Goal: Check status: Check status

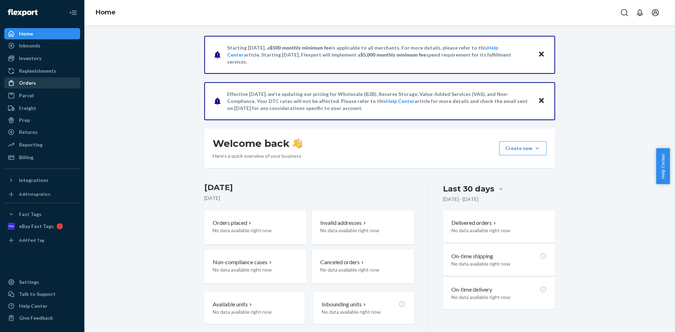
click at [32, 82] on div "Orders" at bounding box center [27, 82] width 17 height 7
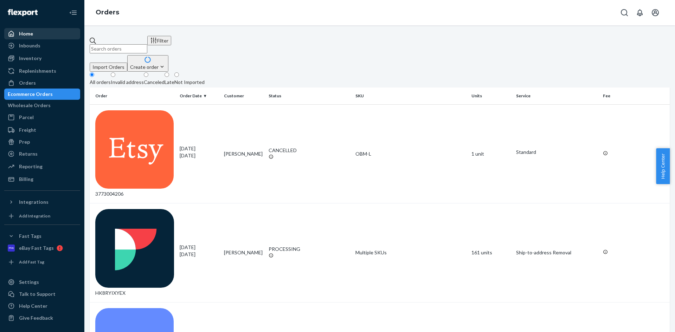
click at [28, 35] on div "Home" at bounding box center [26, 33] width 14 height 7
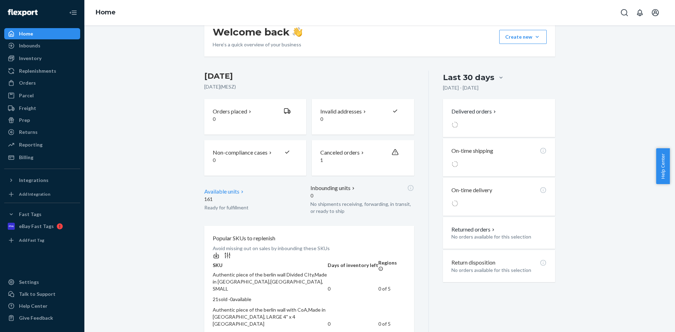
scroll to position [105, 0]
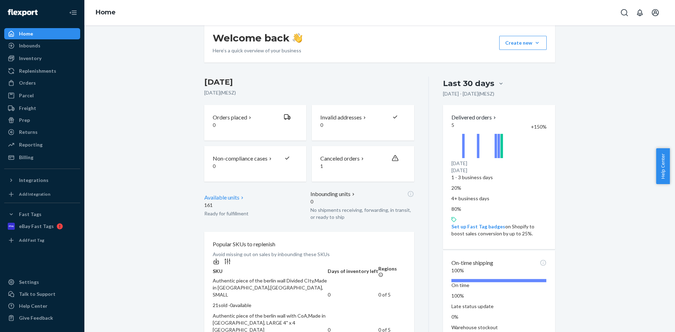
click at [234, 202] on p "Available units" at bounding box center [221, 198] width 35 height 8
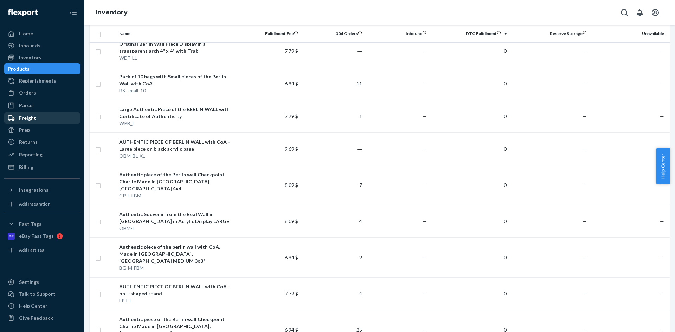
scroll to position [35, 0]
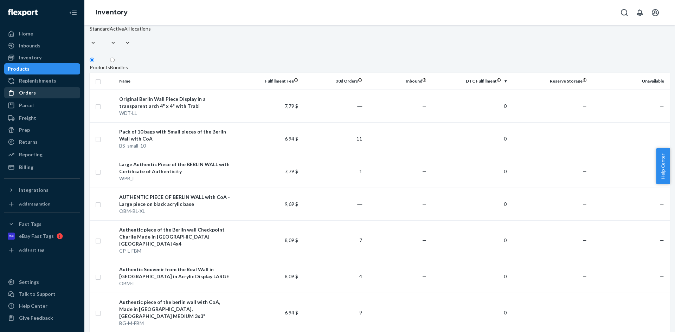
click at [36, 93] on div "Orders" at bounding box center [42, 93] width 75 height 10
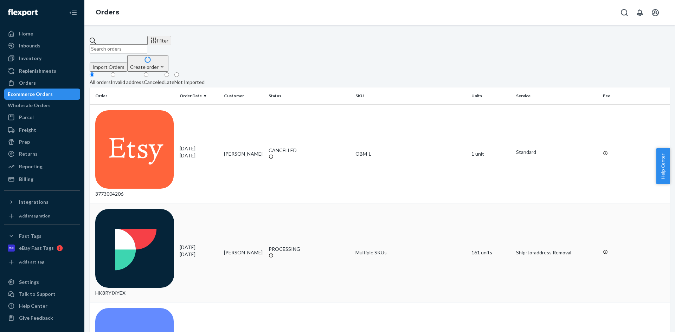
click at [271, 246] on div "PROCESSING" at bounding box center [310, 249] width 82 height 7
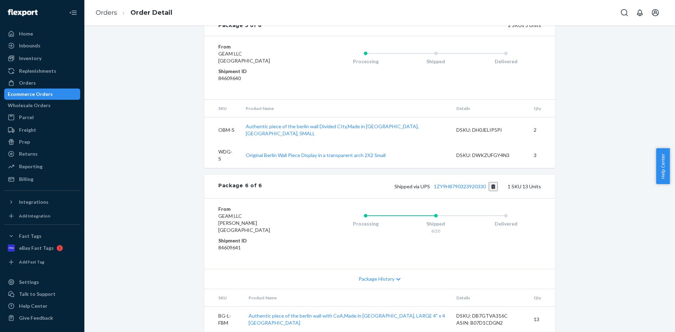
scroll to position [1906, 0]
